Goal: Task Accomplishment & Management: Use online tool/utility

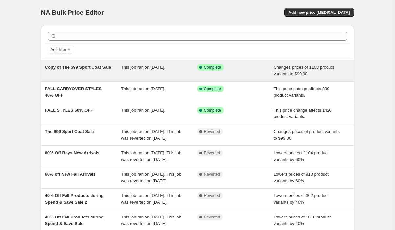
scroll to position [1, 0]
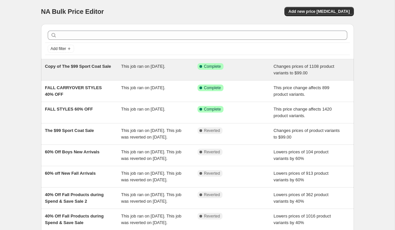
click at [101, 71] on div "Copy of The $99 Sport Coat Sale" at bounding box center [83, 69] width 76 height 13
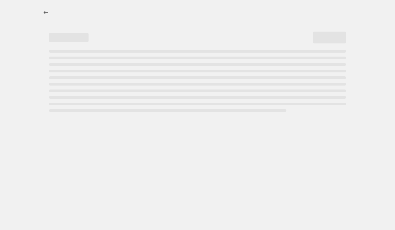
select select "to"
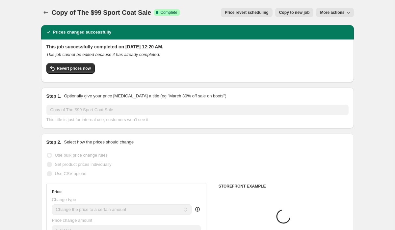
select select "collection"
select select "tag"
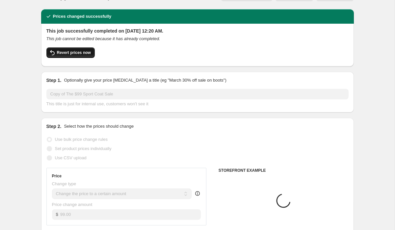
scroll to position [15, 0]
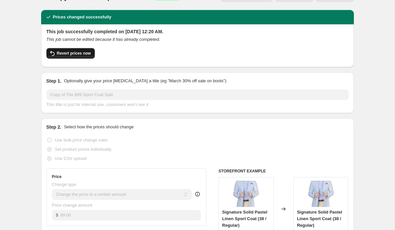
click at [88, 56] on button "Revert prices now" at bounding box center [70, 53] width 48 height 11
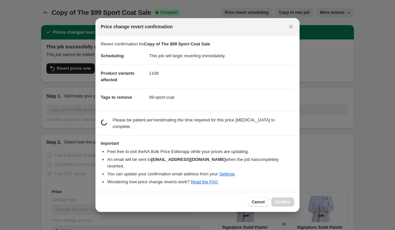
scroll to position [0, 0]
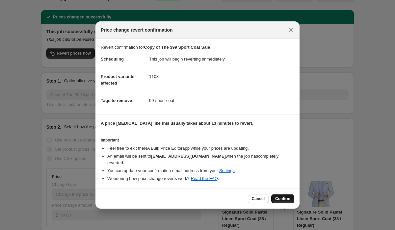
click at [282, 194] on button "Confirm" at bounding box center [282, 198] width 23 height 9
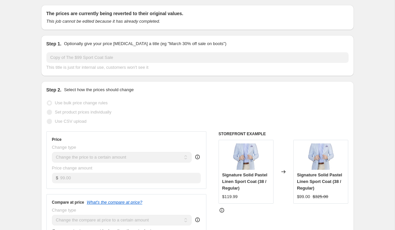
scroll to position [18, 0]
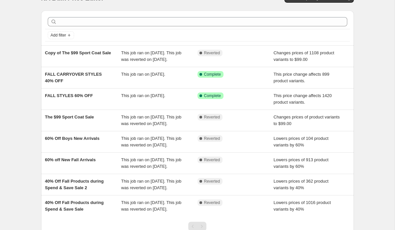
scroll to position [10, 0]
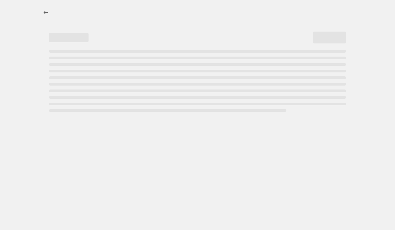
select select "to"
select select "collection"
select select "tag"
